Goal: Information Seeking & Learning: Understand process/instructions

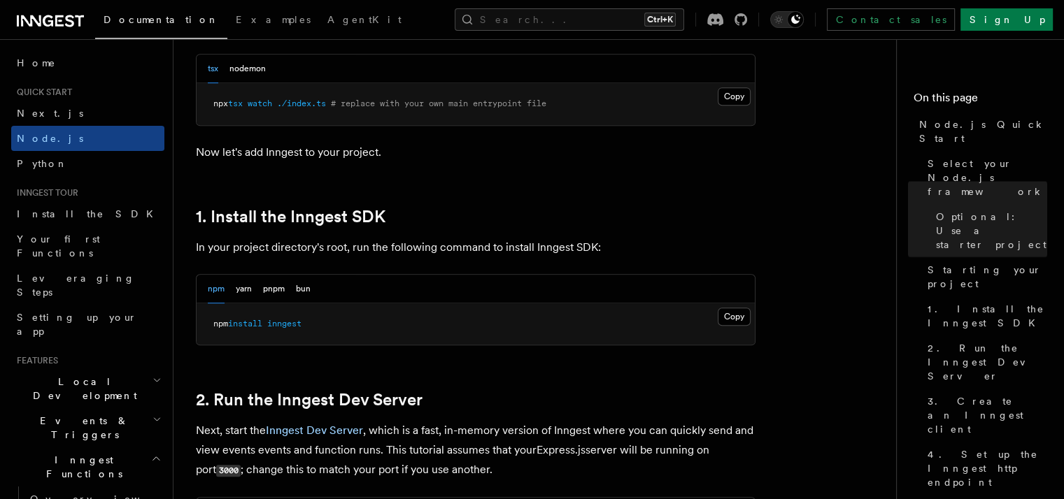
scroll to position [770, 0]
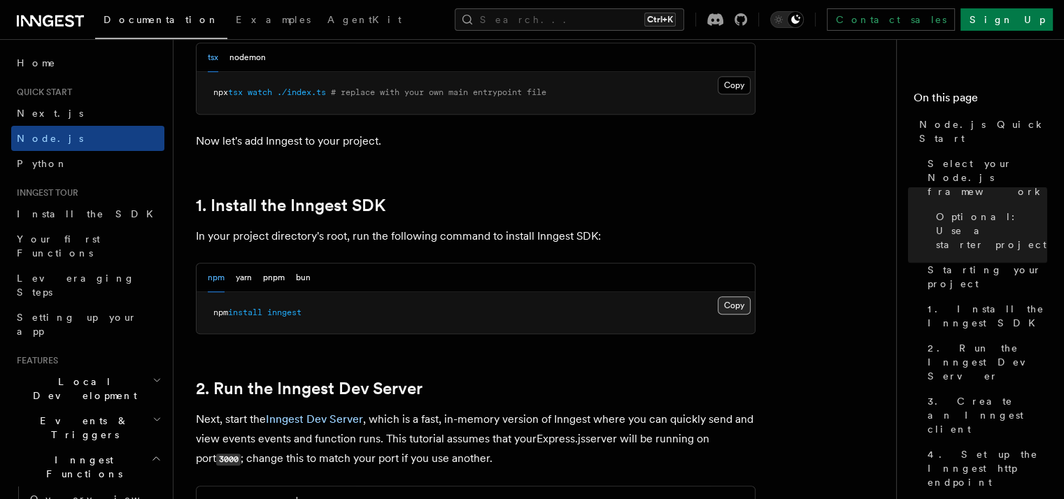
click at [736, 309] on button "Copy Copied" at bounding box center [734, 306] width 33 height 18
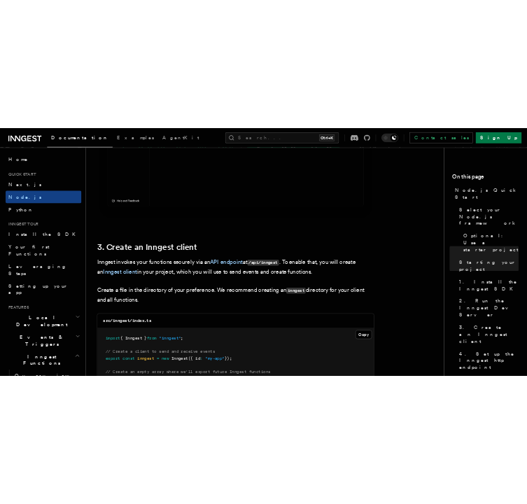
scroll to position [1749, 0]
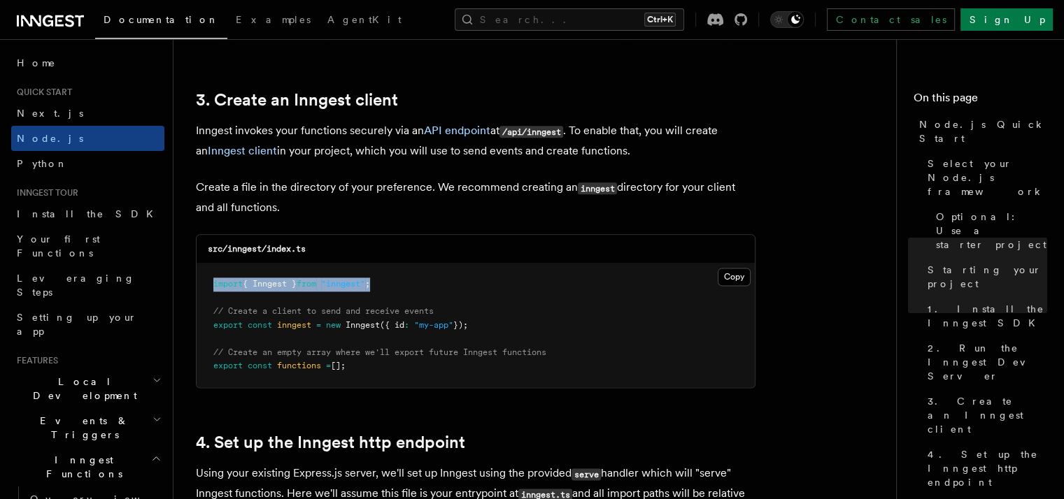
drag, startPoint x: 397, startPoint y: 288, endPoint x: 180, endPoint y: 283, distance: 216.9
copy span "import { Inngest } from "inngest" ;"
drag, startPoint x: 489, startPoint y: 325, endPoint x: 185, endPoint y: 325, distance: 304.3
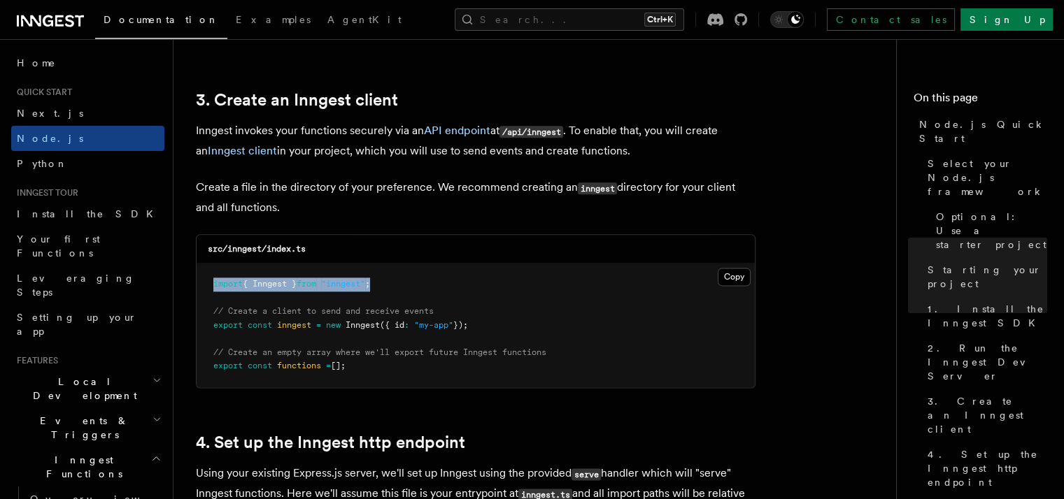
copy span "export const inngest = new Inngest ({ id : "my-app" });"
click at [537, 319] on pre "import { Inngest } from "inngest" ; // Create a client to send and receive even…" at bounding box center [476, 326] width 558 height 124
drag, startPoint x: 488, startPoint y: 324, endPoint x: 214, endPoint y: 311, distance: 273.8
click at [214, 311] on pre "import { Inngest } from "inngest" ; // Create a client to send and receive even…" at bounding box center [476, 326] width 558 height 124
copy code "// Create a client to send and receive events export const inngest = new Innges…"
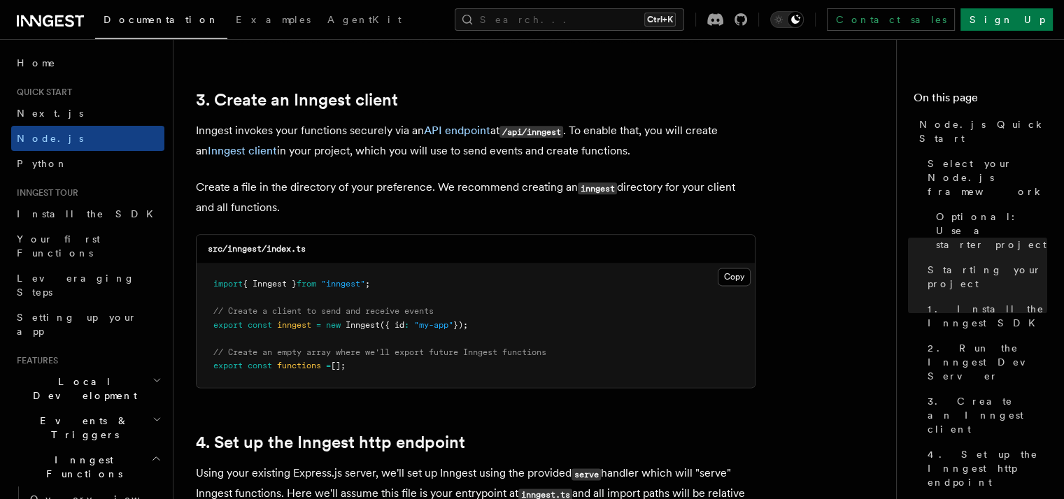
drag, startPoint x: 367, startPoint y: 374, endPoint x: 225, endPoint y: 343, distance: 146.0
click at [225, 343] on pre "import { Inngest } from "inngest" ; // Create a client to send and receive even…" at bounding box center [476, 326] width 558 height 124
copy code "// Create an empty array where we'll export future Inngest functions export con…"
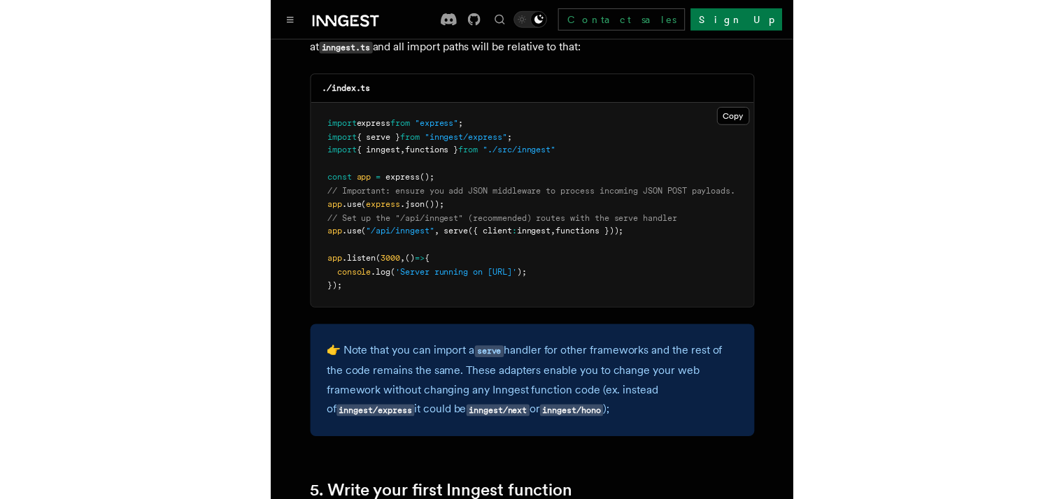
scroll to position [2239, 0]
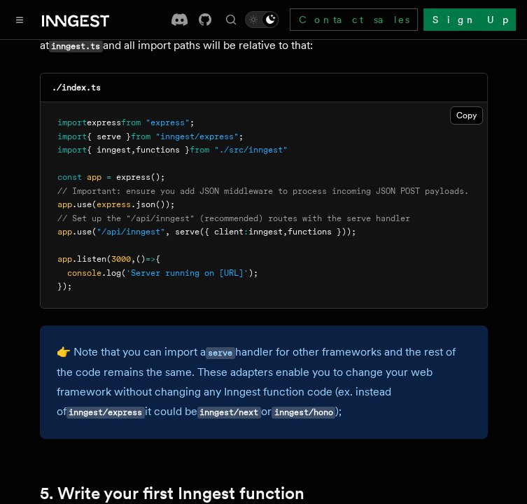
drag, startPoint x: 175, startPoint y: 215, endPoint x: 373, endPoint y: 215, distance: 198.0
click at [356, 227] on span "app .use ( "/api/inngest" , serve ({ client : inngest , functions }));" at bounding box center [206, 232] width 299 height 10
copy span "serve ({ client : inngest , functions }));"
drag, startPoint x: 278, startPoint y: 118, endPoint x: 267, endPoint y: 120, distance: 11.4
click at [278, 118] on pre "import express from "express" ; import { serve } from "inngest/express" ; impor…" at bounding box center [264, 205] width 446 height 206
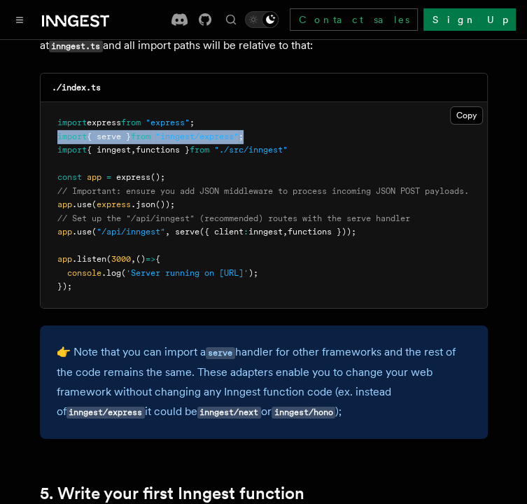
drag, startPoint x: 257, startPoint y: 122, endPoint x: 53, endPoint y: 120, distance: 204.3
click at [53, 120] on pre "import express from "express" ; import { serve } from "inngest/express" ; impor…" at bounding box center [264, 205] width 446 height 206
copy span "import { serve } from "inngest/express" ;"
click at [332, 125] on pre "import express from "express" ; import { serve } from "inngest/express" ; impor…" at bounding box center [264, 205] width 446 height 206
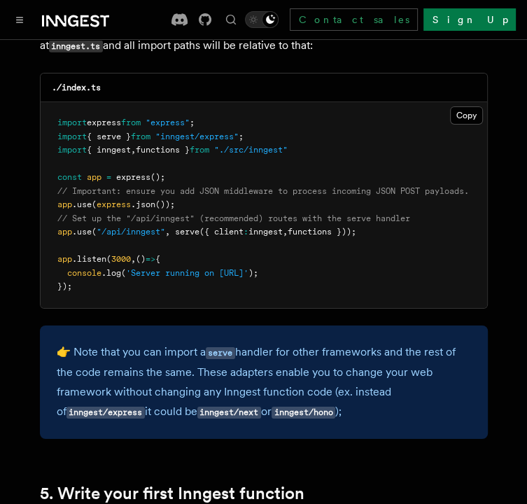
click at [288, 145] on span ""./src/inngest"" at bounding box center [250, 150] width 73 height 10
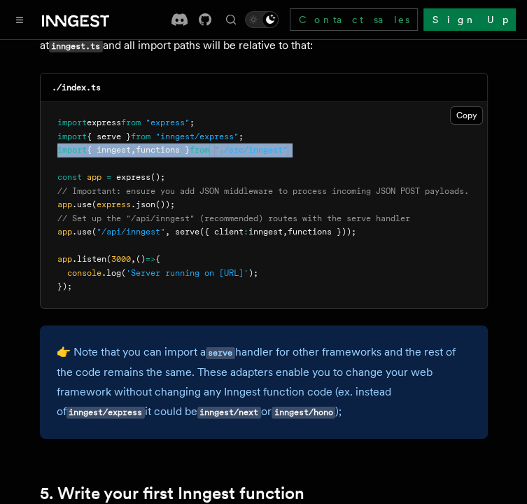
drag, startPoint x: 307, startPoint y: 132, endPoint x: 73, endPoint y: 132, distance: 234.4
click at [73, 145] on span "import { inngest , functions } from "./src/inngest"" at bounding box center [172, 150] width 230 height 10
copy code "import { inngest , functions } from "./src/inngest""
